Goal: Task Accomplishment & Management: Use online tool/utility

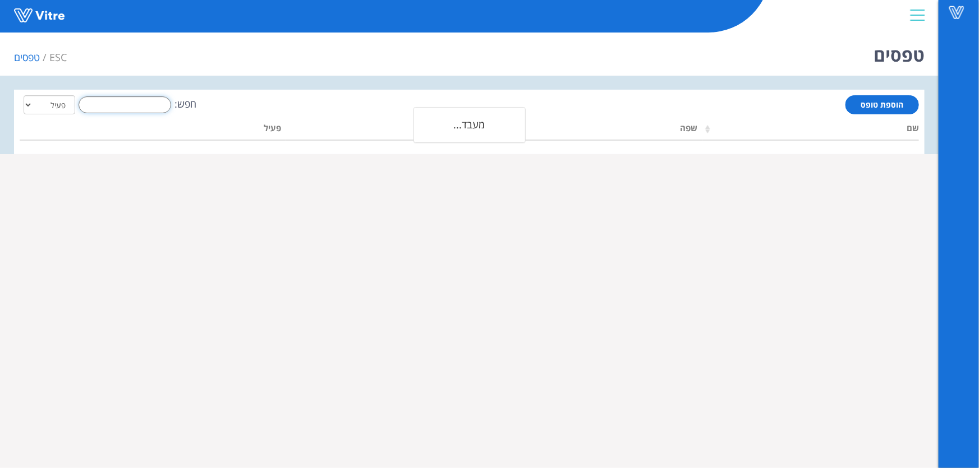
click at [123, 109] on input "חפש:" at bounding box center [125, 104] width 93 height 17
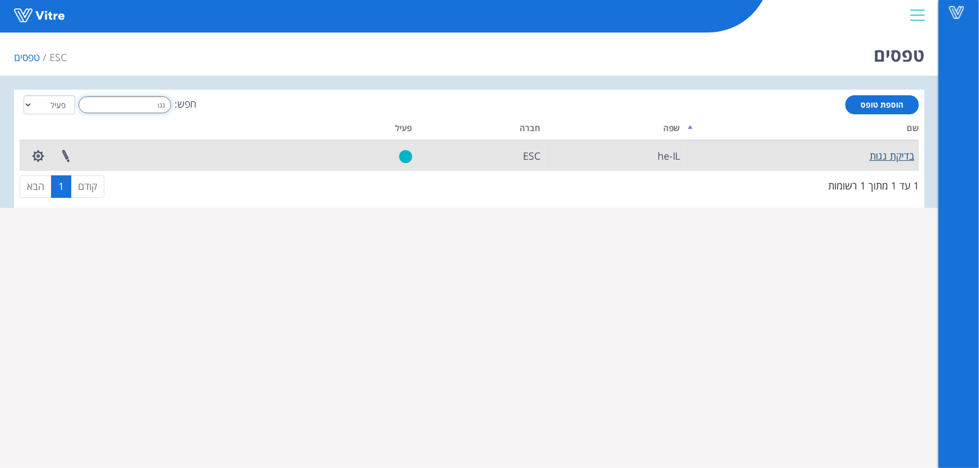
type input "גגו"
click at [887, 155] on link "בדיקת גגות" at bounding box center [891, 155] width 45 height 13
click at [893, 155] on link "בדיקת גגות" at bounding box center [891, 155] width 45 height 13
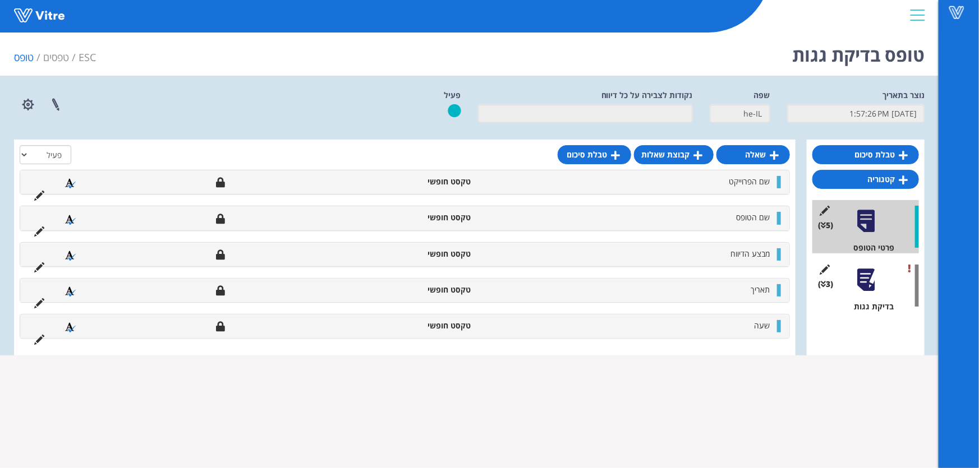
click at [865, 287] on div at bounding box center [865, 279] width 25 height 25
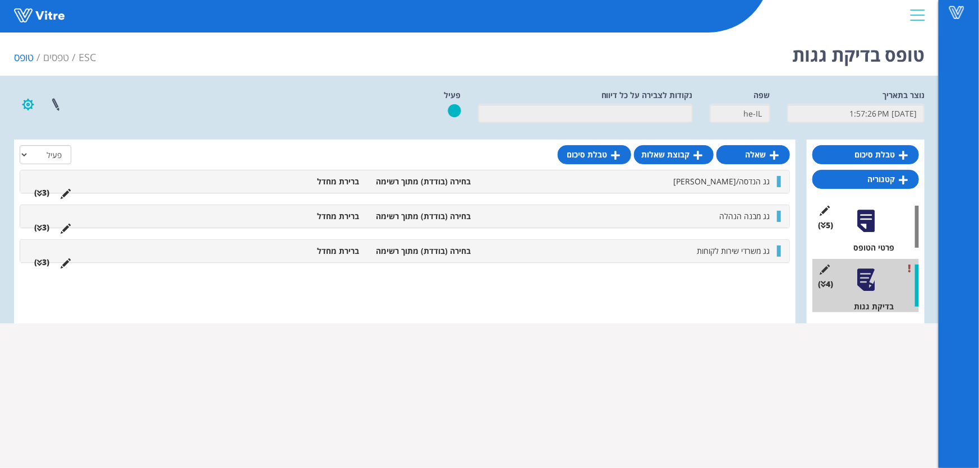
click at [27, 111] on button "button" at bounding box center [28, 105] width 28 height 30
click at [213, 116] on div "פרוייקטים מקושרים הגדרת משתמשים ניהול תבניות שכפול טופס שכפול קטגוריה שפות נוספ…" at bounding box center [199, 105] width 386 height 30
click at [34, 103] on button "button" at bounding box center [28, 105] width 28 height 30
click at [222, 128] on div "נוצר בתאריך [DATE] 1:57:26 PM שפה he-IL נקודות לצבירה על כל דיווח פעיל פרוייקטי…" at bounding box center [469, 110] width 927 height 41
click at [756, 151] on link "שאלה" at bounding box center [752, 154] width 73 height 19
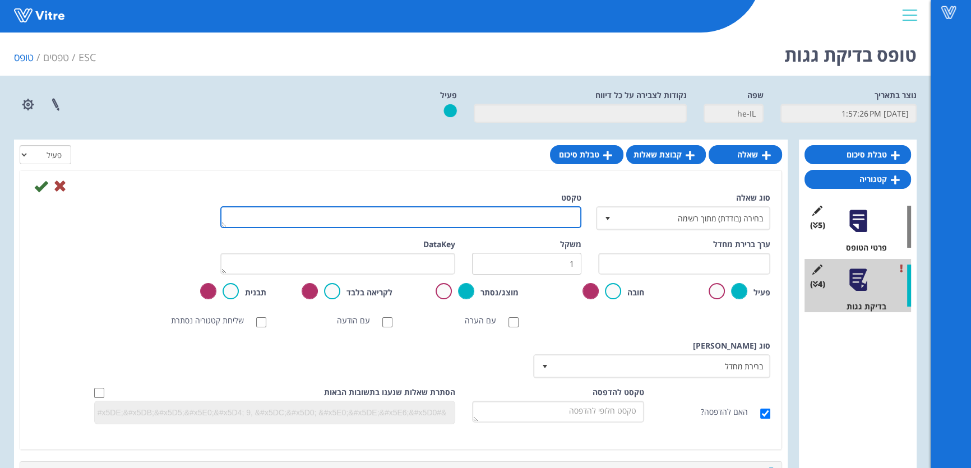
click at [515, 211] on textarea "טקסט" at bounding box center [400, 217] width 361 height 22
type textarea "גג מעבדה"
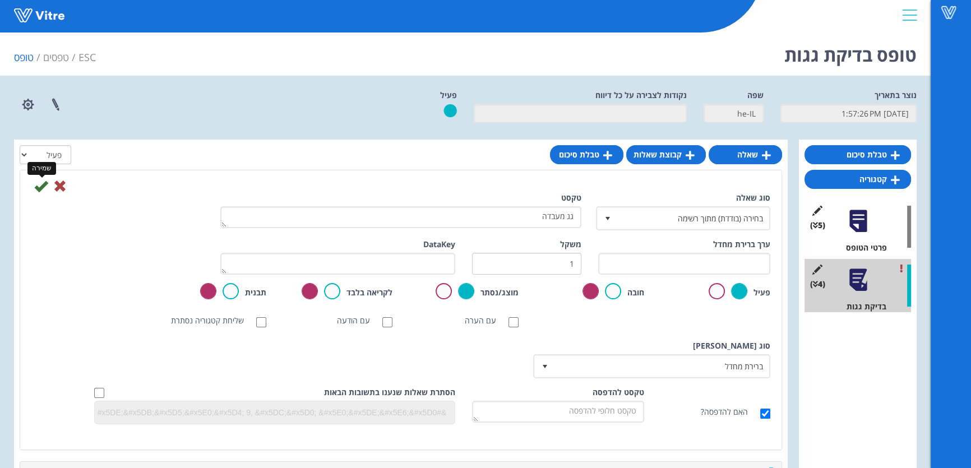
click at [39, 184] on icon at bounding box center [40, 185] width 13 height 13
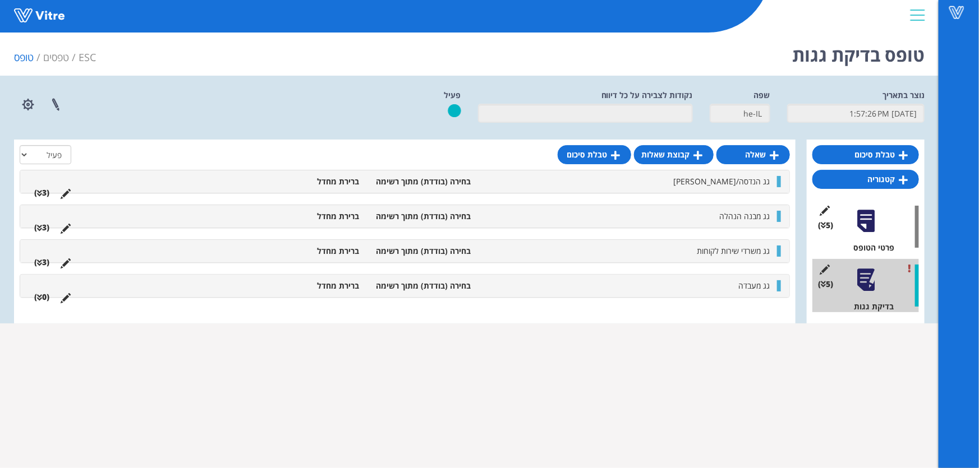
click at [599, 262] on div "גג משרדי שירות לקוחות בחירה (בודדת) מתוך רשימה ברירת מחדל (3 )" at bounding box center [404, 251] width 769 height 22
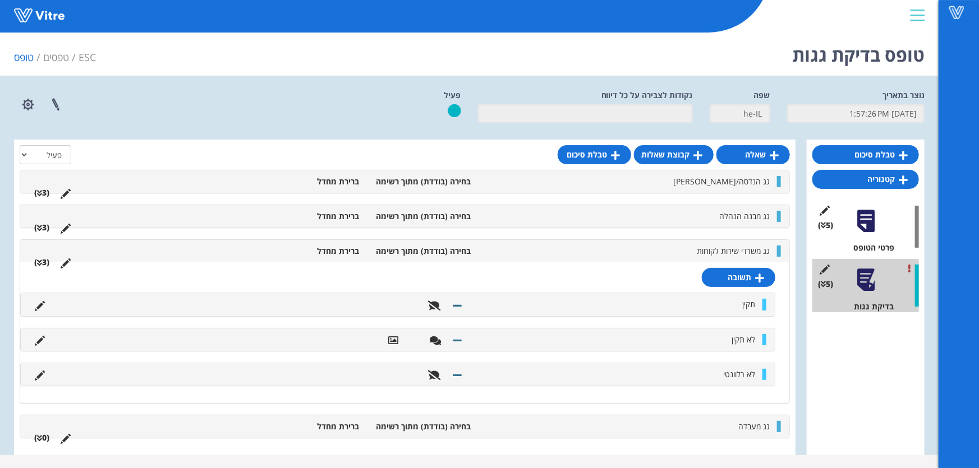
click at [599, 259] on div "גג משרדי שירות לקוחות בחירה (בודדת) מתוך רשימה ברירת מחדל (3 )" at bounding box center [404, 251] width 769 height 22
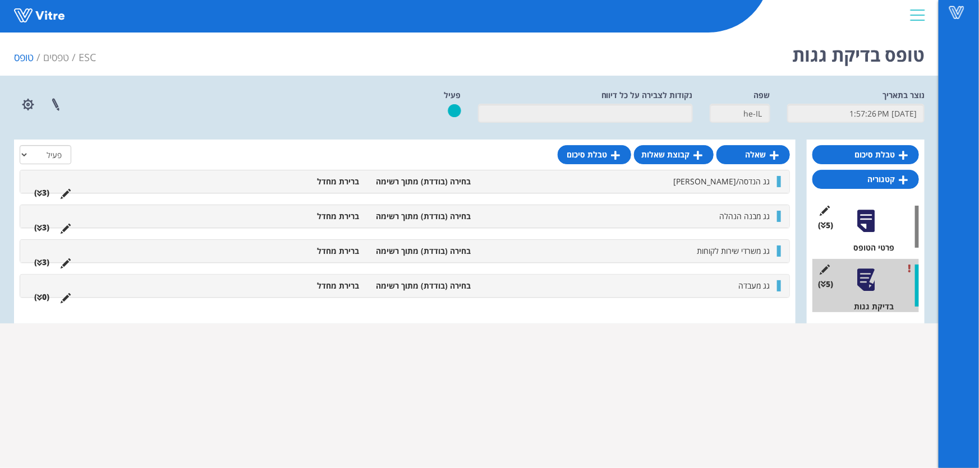
click at [629, 280] on li "גג מעבדה" at bounding box center [626, 285] width 298 height 11
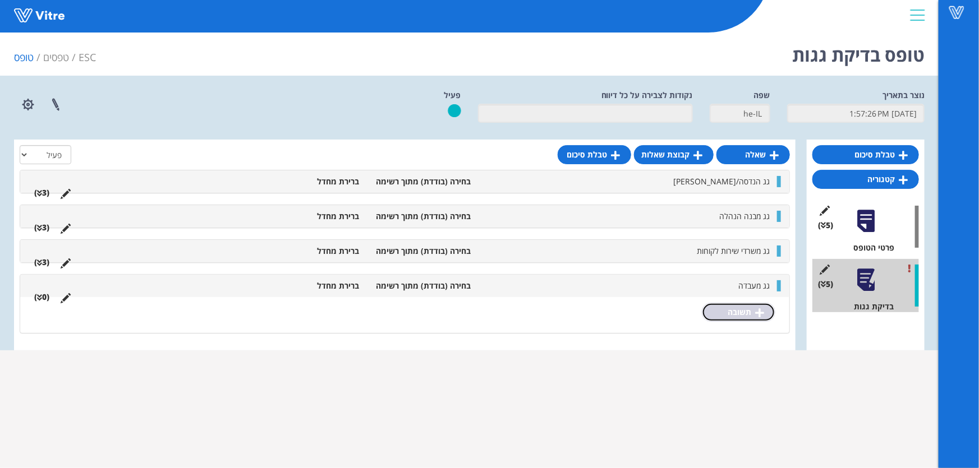
click at [739, 312] on link "תשובה" at bounding box center [738, 312] width 73 height 19
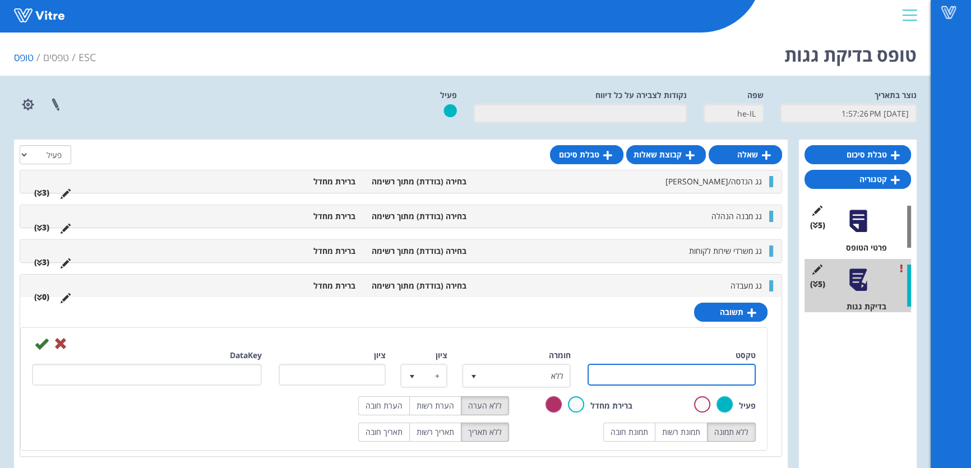
click at [711, 376] on input "טקסט" at bounding box center [672, 375] width 168 height 22
type input "תקין"
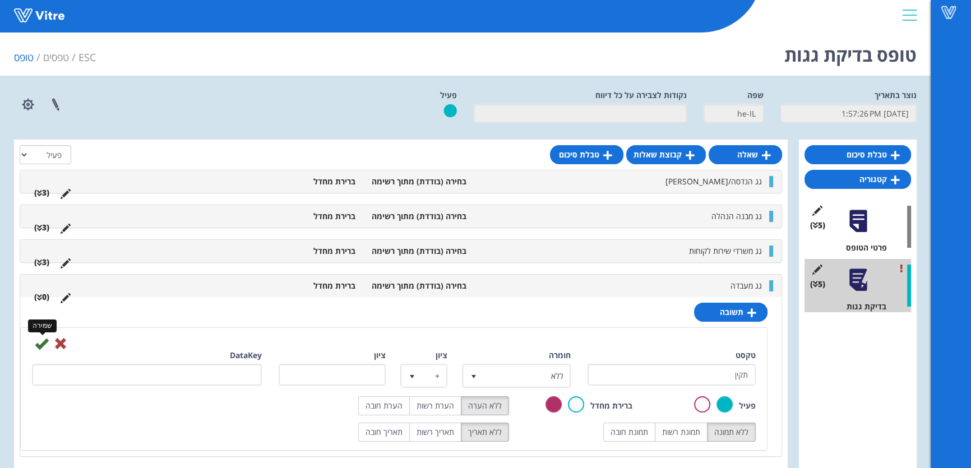
click at [42, 346] on icon at bounding box center [41, 343] width 13 height 13
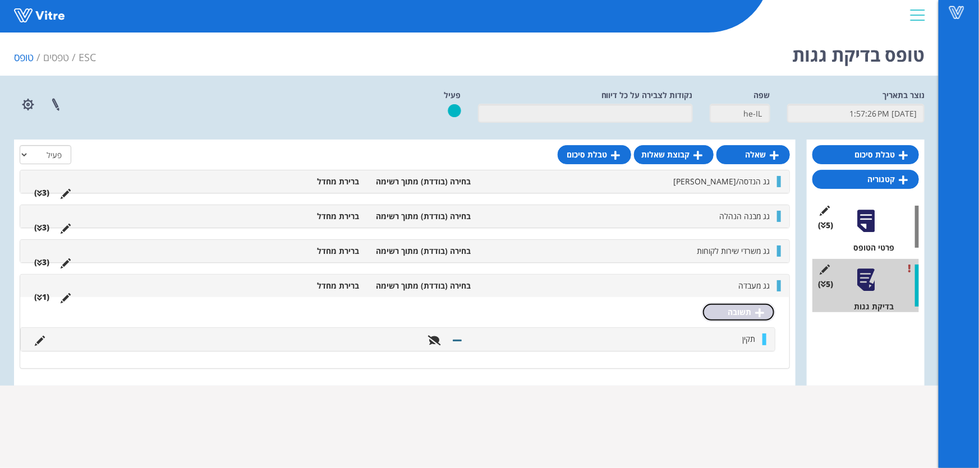
click at [741, 313] on link "תשובה" at bounding box center [738, 312] width 73 height 19
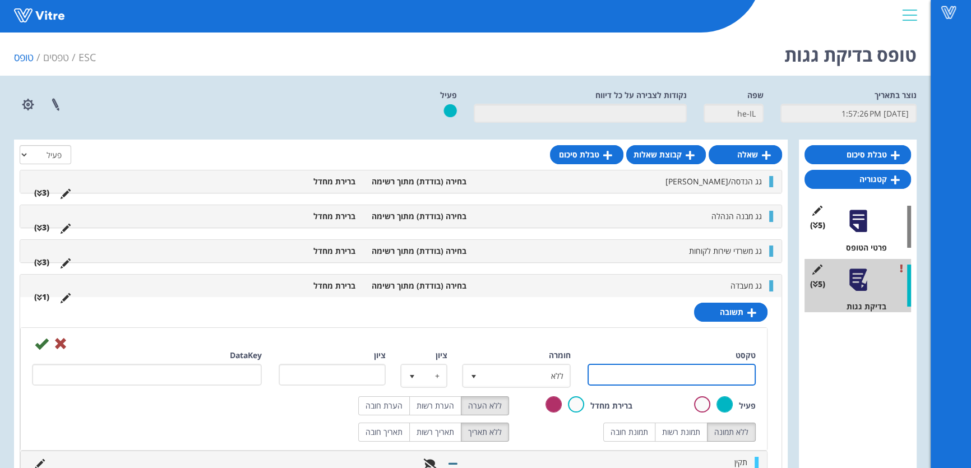
drag, startPoint x: 716, startPoint y: 376, endPoint x: 661, endPoint y: 379, distance: 55.0
click at [716, 376] on input "טקסט" at bounding box center [672, 375] width 168 height 22
type input "לא תקין"
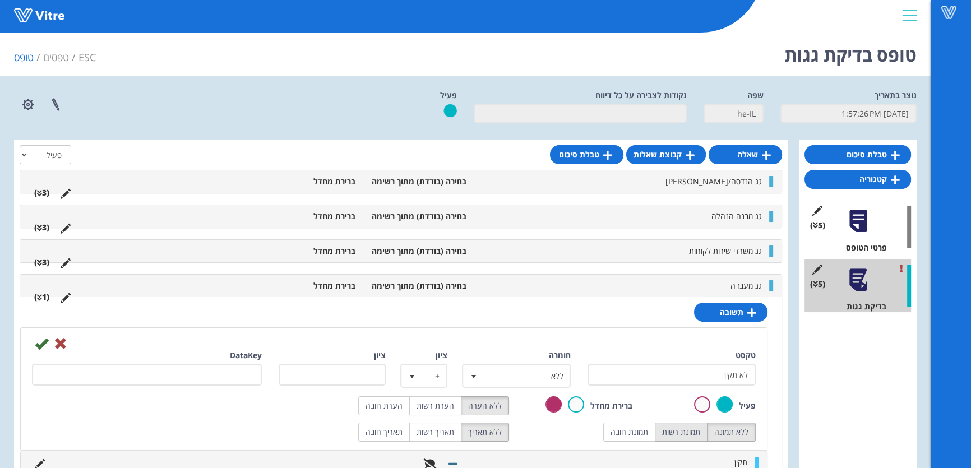
click at [667, 428] on label "תמונת רשות" at bounding box center [681, 432] width 53 height 19
radio input "true"
click at [395, 404] on label "הערת חובה" at bounding box center [384, 405] width 52 height 19
radio input "true"
click at [41, 342] on icon at bounding box center [41, 343] width 13 height 13
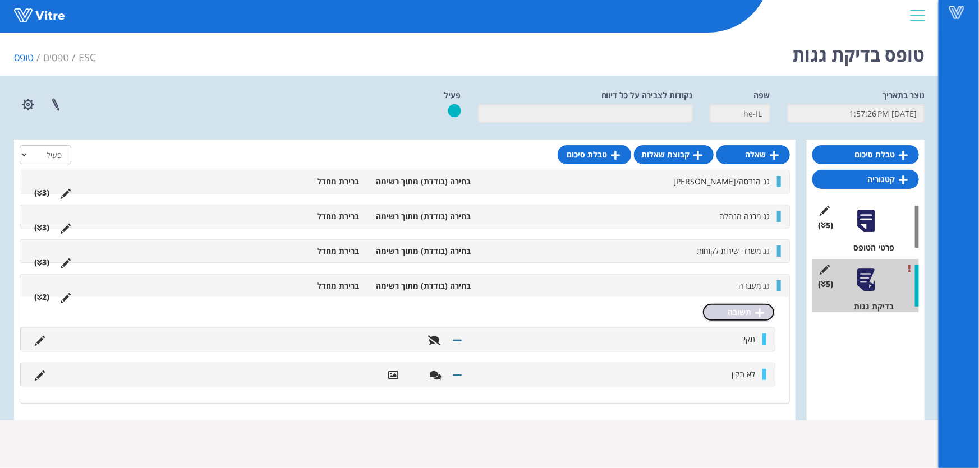
click at [729, 308] on link "תשובה" at bounding box center [738, 312] width 73 height 19
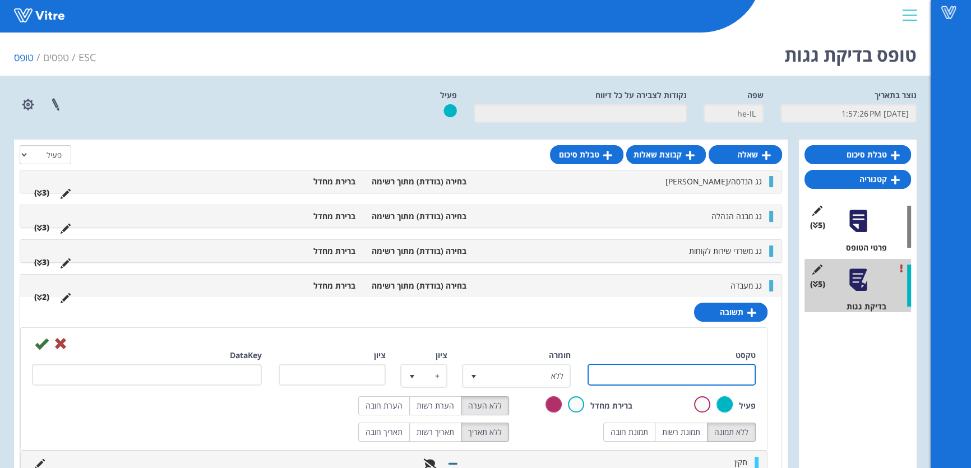
click at [700, 370] on input "טקסט" at bounding box center [672, 375] width 168 height 22
type input "לא רלוונטי"
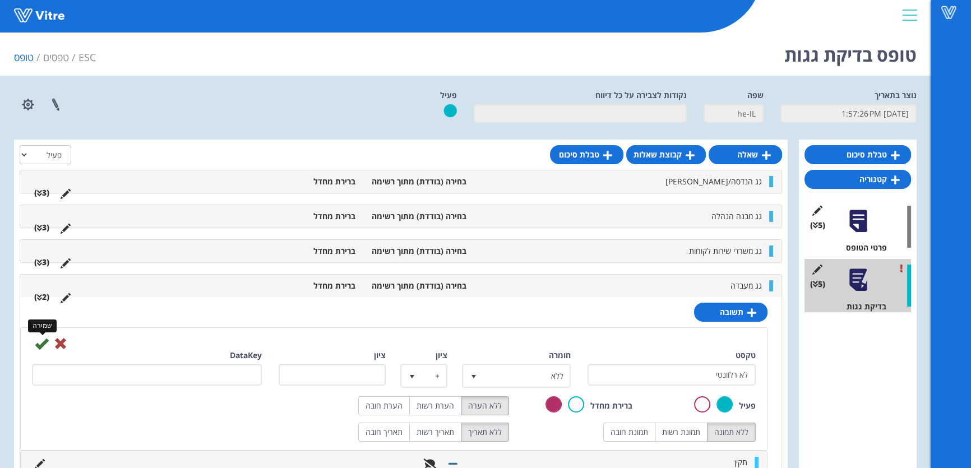
click at [47, 340] on icon at bounding box center [41, 343] width 13 height 13
